Goal: Check status: Check status

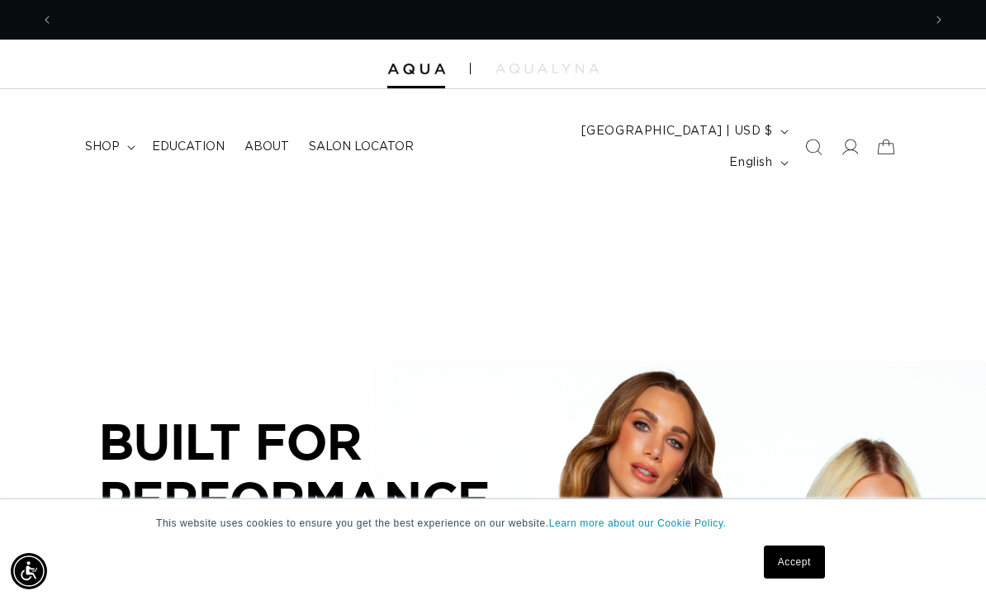
scroll to position [0, 869]
click at [851, 140] on icon at bounding box center [850, 148] width 17 height 16
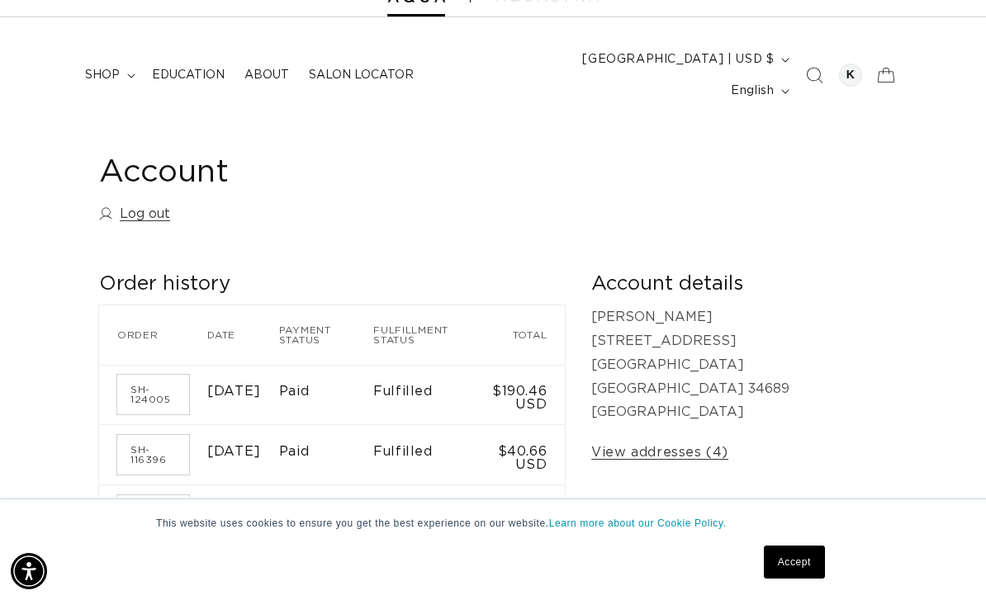
click at [675, 60] on span "[GEOGRAPHIC_DATA] | USD $" at bounding box center [678, 59] width 192 height 17
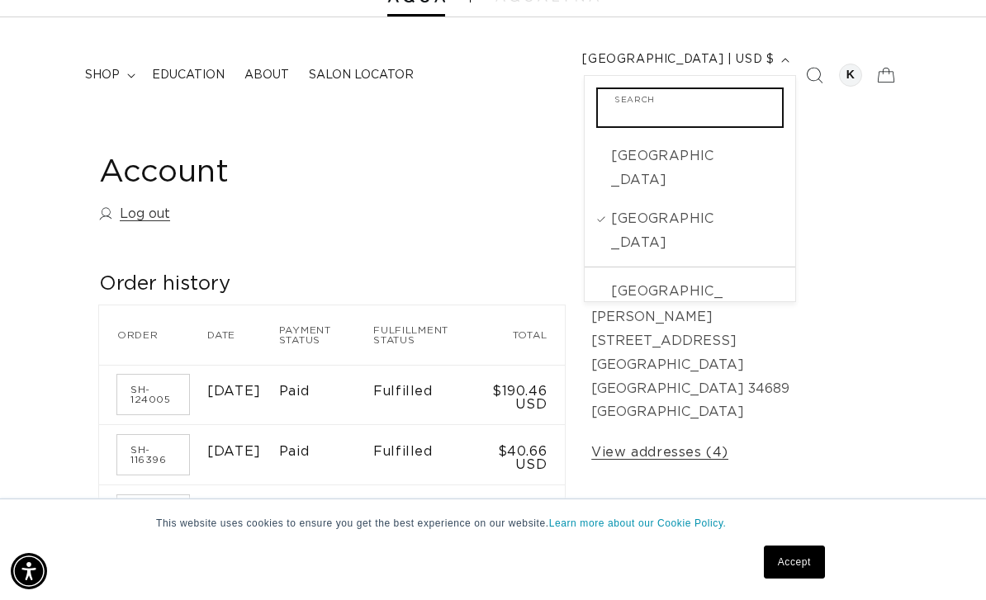
scroll to position [0, 869]
click at [606, 57] on span "[GEOGRAPHIC_DATA] | USD $" at bounding box center [678, 59] width 192 height 17
click at [45, 225] on div "Account Log out Order history Order history Order Date Payment status Fulfillme…" at bounding box center [493, 590] width 986 height 934
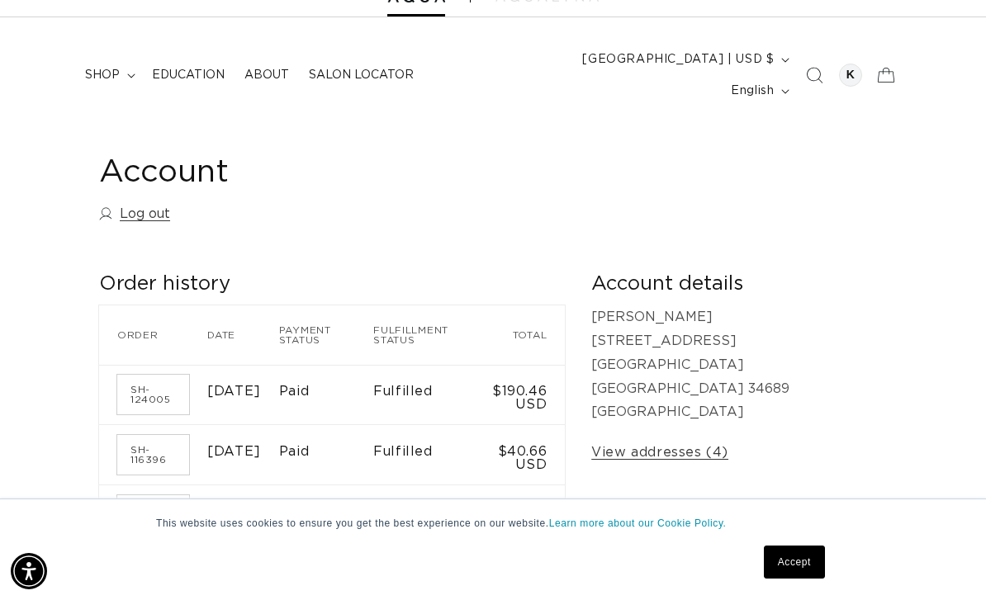
click at [116, 272] on h2 "Order history" at bounding box center [332, 285] width 466 height 26
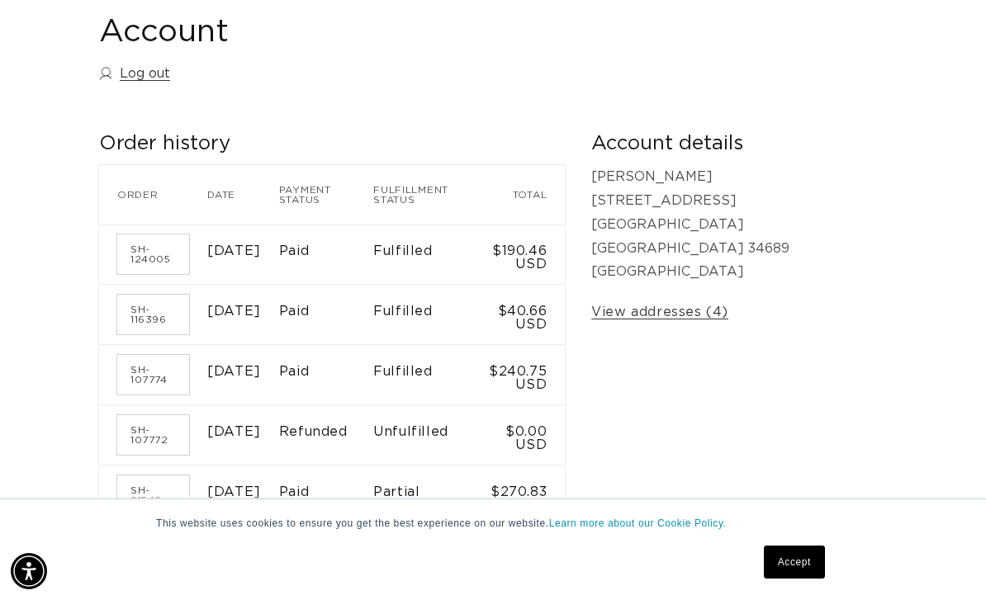
scroll to position [0, 869]
click at [140, 235] on link "SH-124005" at bounding box center [153, 255] width 72 height 40
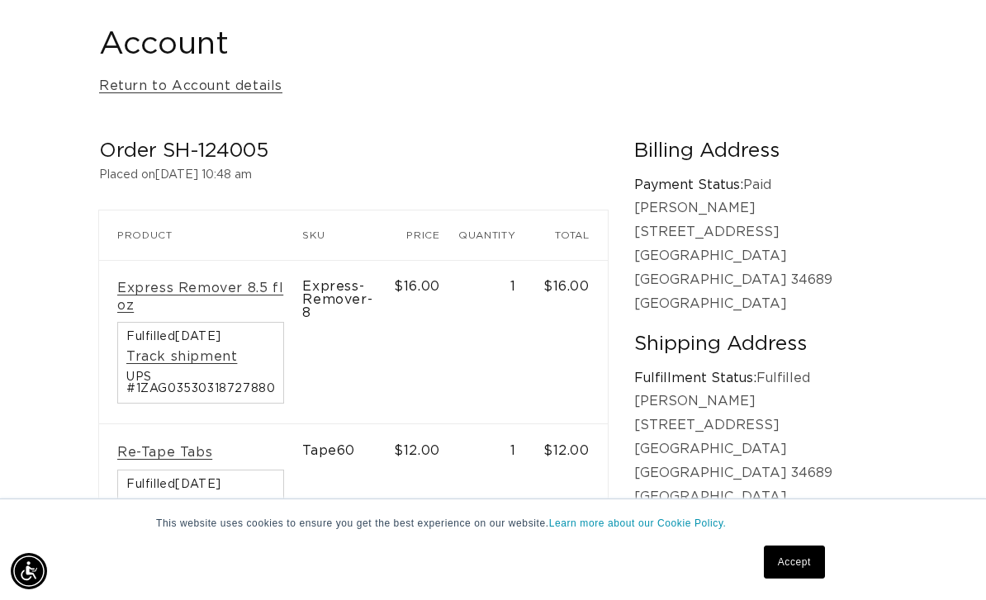
scroll to position [190, 0]
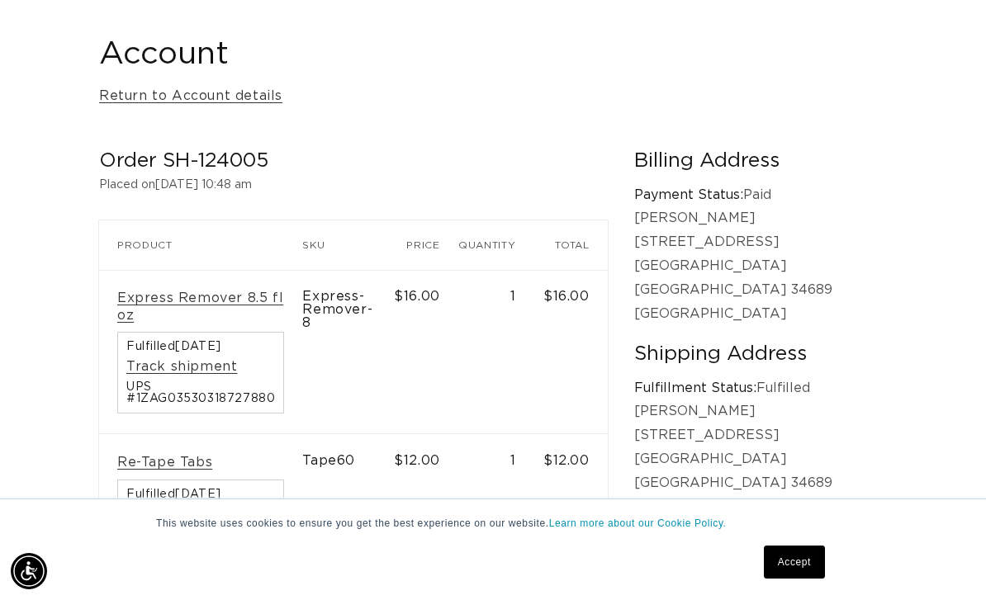
click at [123, 84] on link "Return to Account details" at bounding box center [190, 96] width 183 height 24
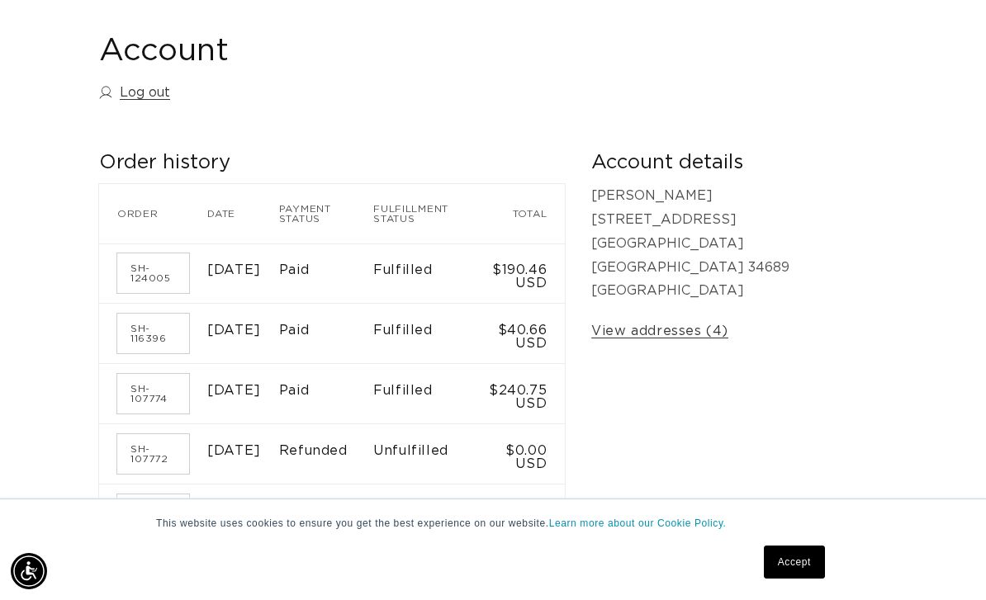
click at [147, 314] on link "SH-116396" at bounding box center [153, 334] width 72 height 40
click at [146, 373] on link "SH-107774" at bounding box center [153, 393] width 72 height 40
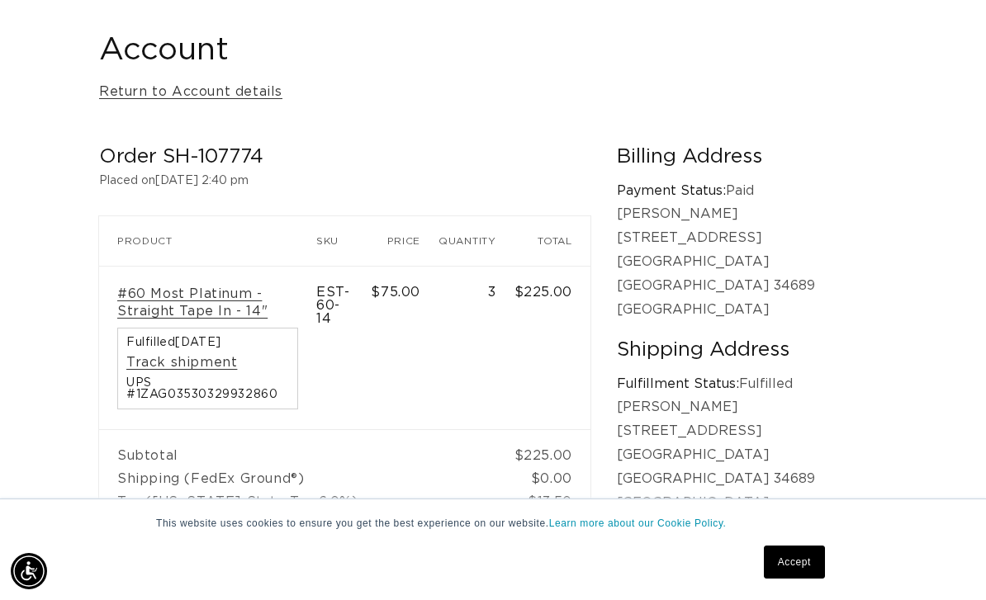
scroll to position [0, 1738]
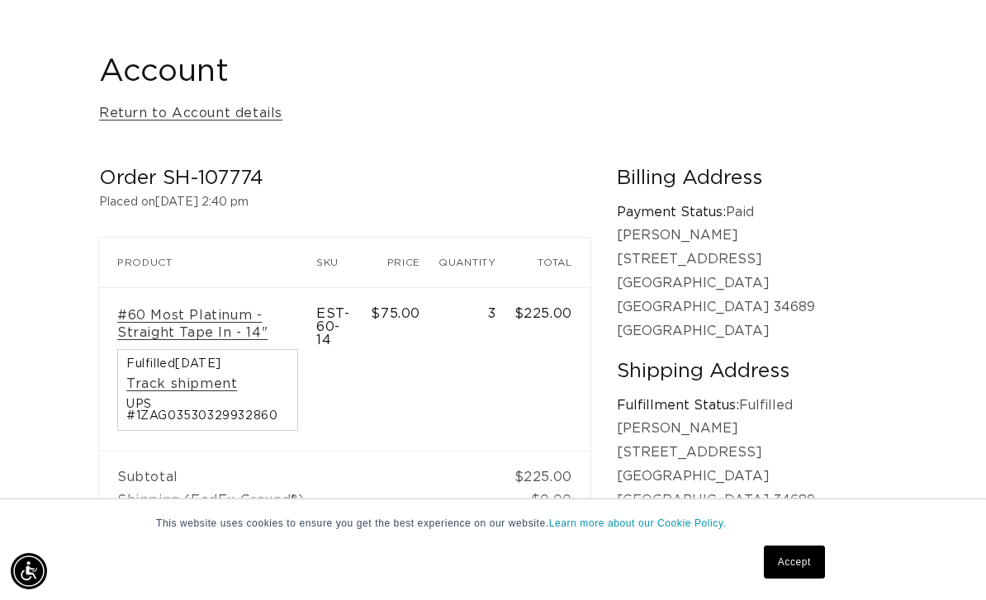
click at [149, 376] on link "Track shipment" at bounding box center [181, 384] width 111 height 17
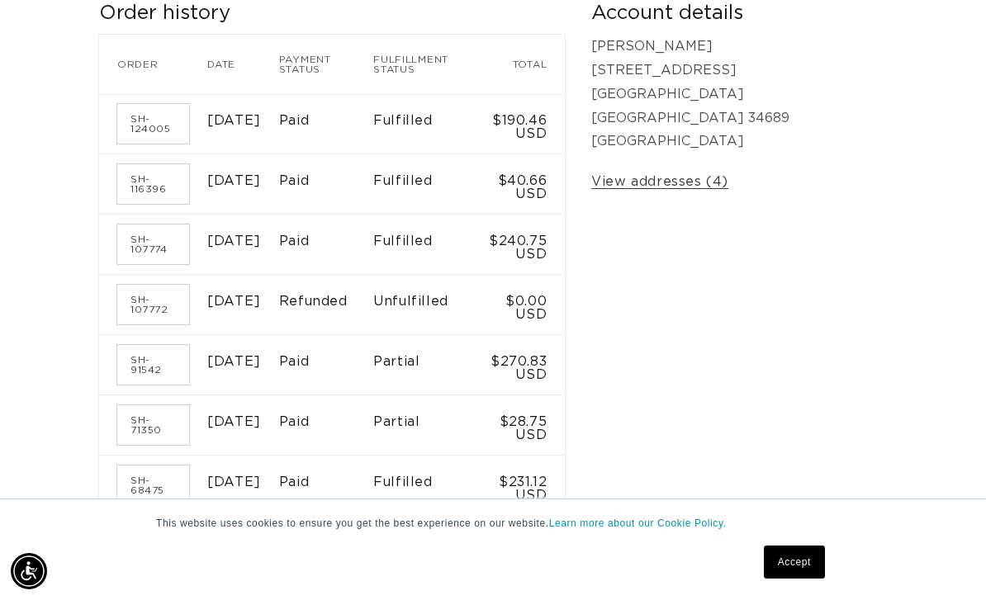
scroll to position [0, 1738]
click at [152, 345] on link "SH-91542" at bounding box center [153, 365] width 72 height 40
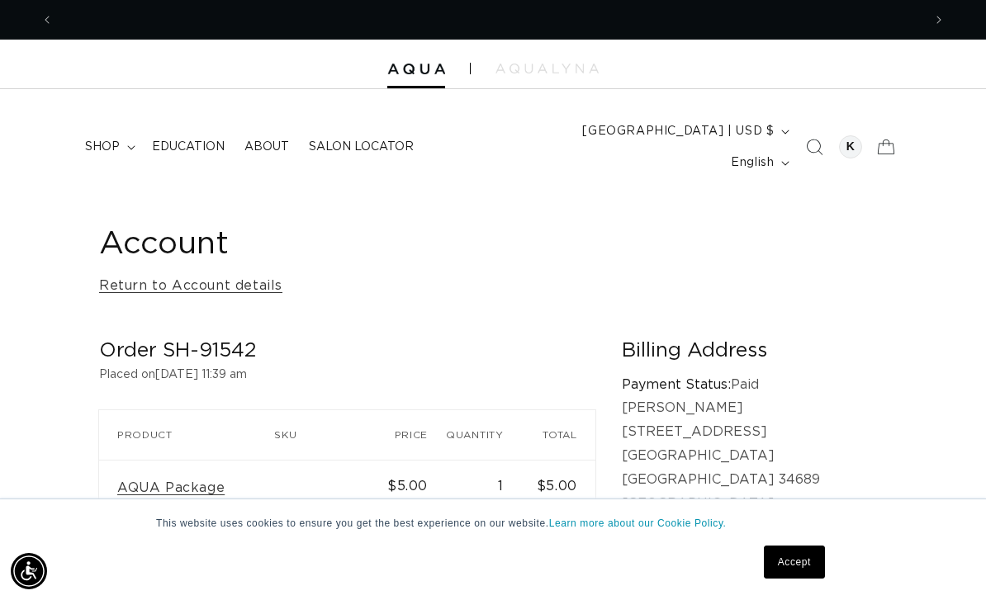
scroll to position [0, 1738]
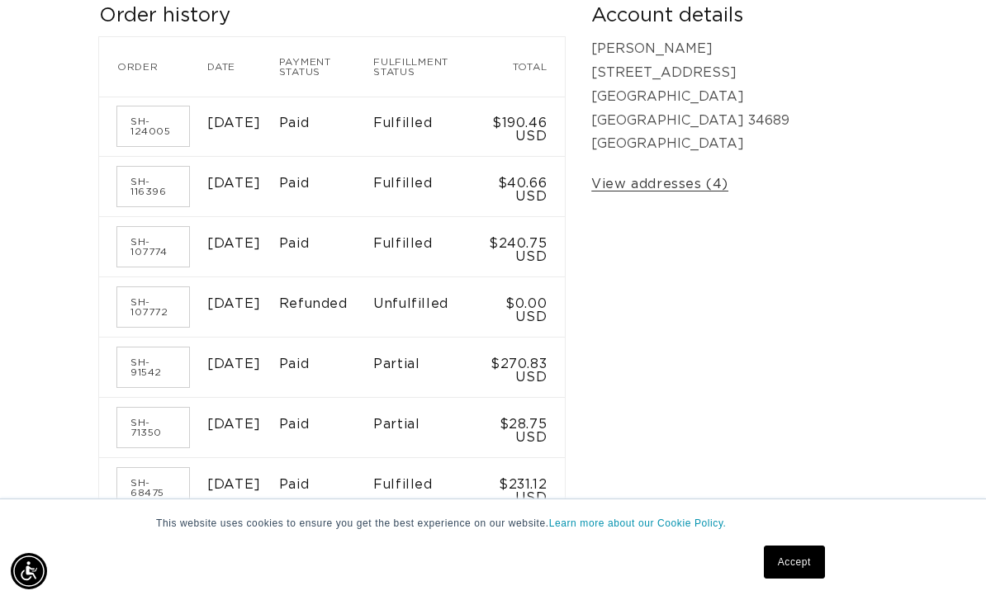
scroll to position [0, 869]
click at [157, 107] on link "SH-124005" at bounding box center [153, 127] width 72 height 40
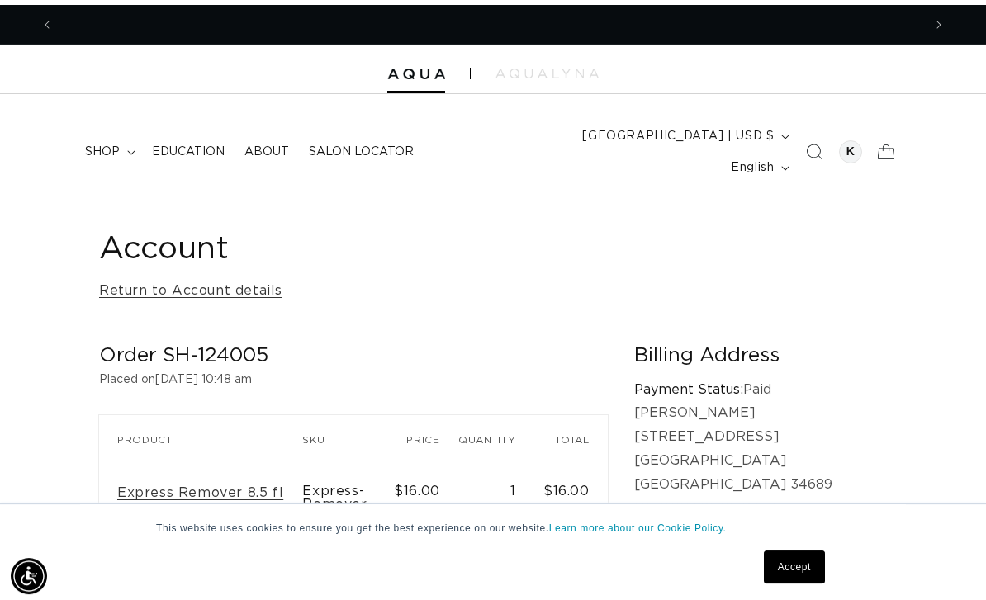
scroll to position [0, 869]
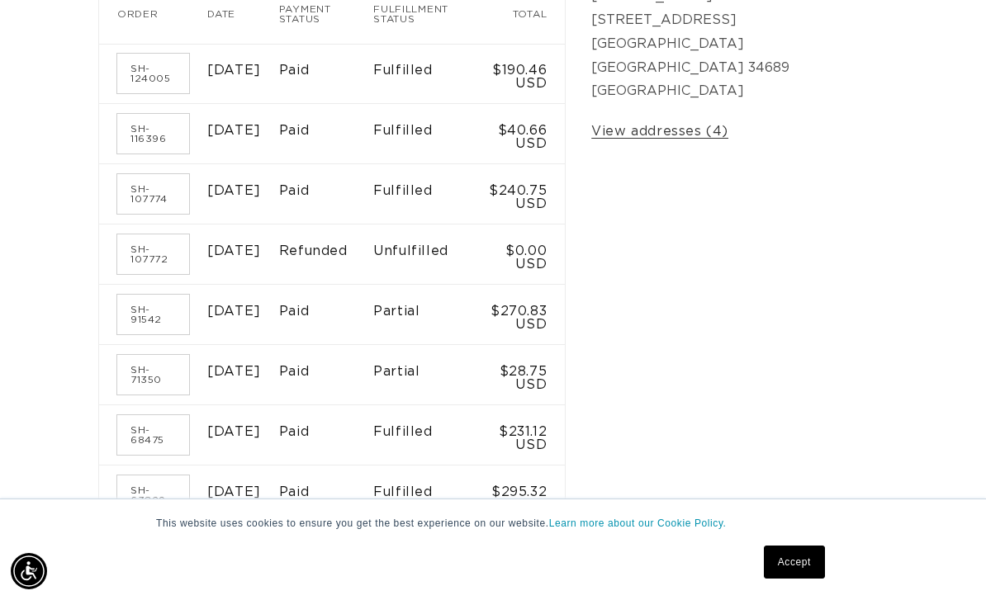
scroll to position [0, 869]
click at [150, 174] on link "SH-107774" at bounding box center [153, 194] width 72 height 40
